Goal: Transaction & Acquisition: Purchase product/service

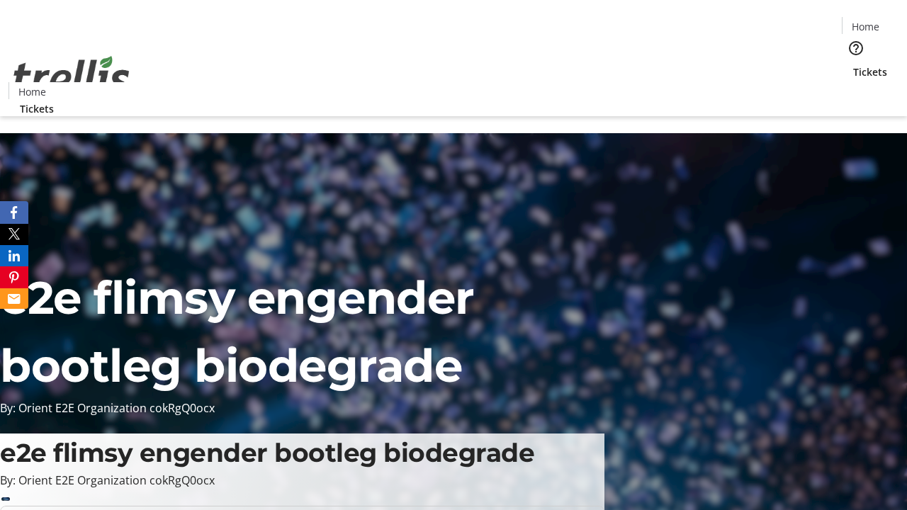
click at [853, 64] on span "Tickets" at bounding box center [870, 71] width 34 height 15
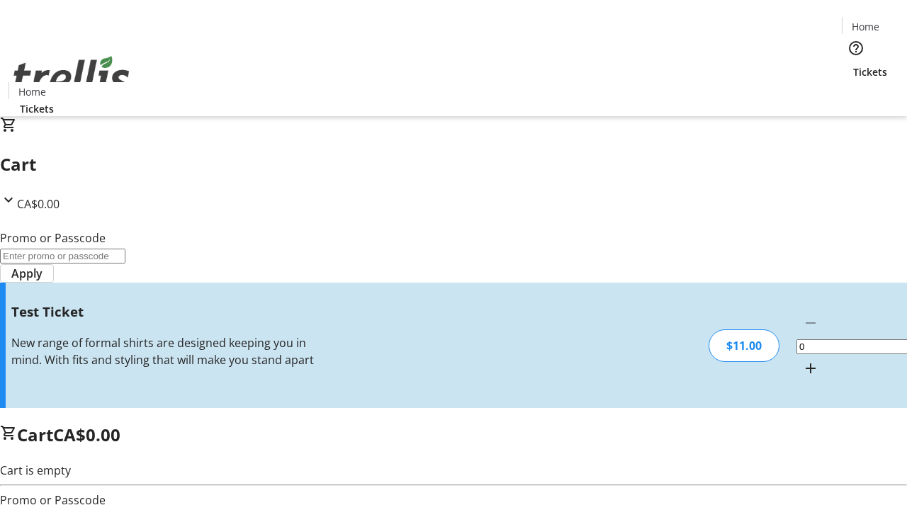
click at [802, 360] on mat-icon "Increment by one" at bounding box center [810, 368] width 17 height 17
type input "1"
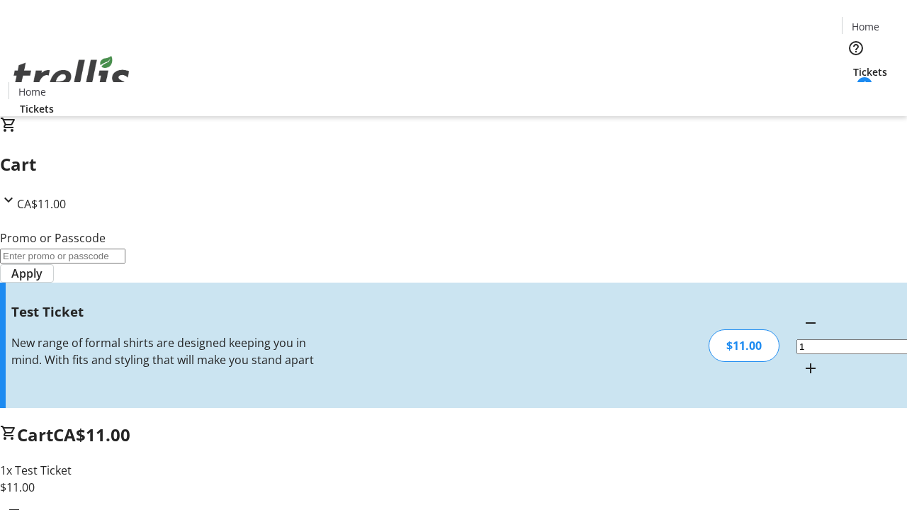
type input "UNLOCK"
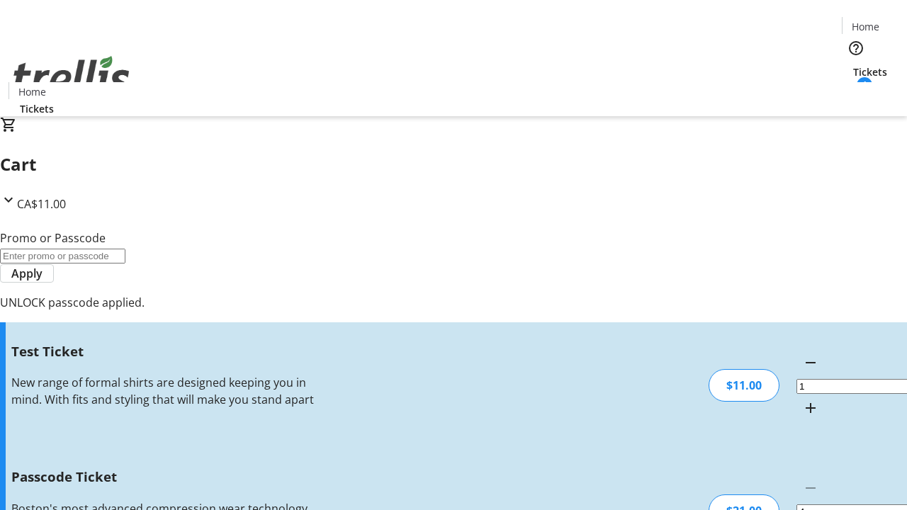
type input "5"
